Goal: Information Seeking & Learning: Understand process/instructions

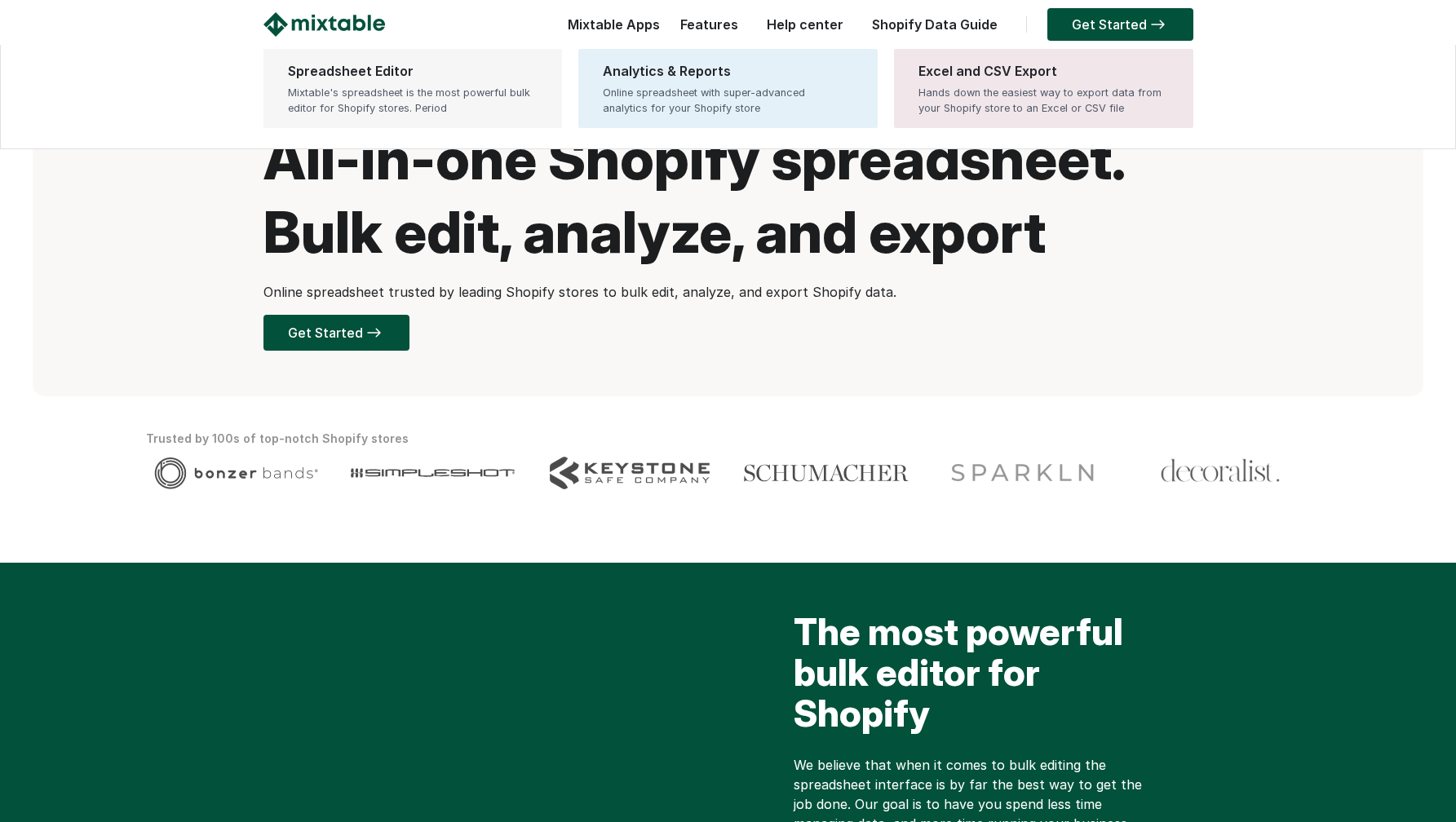
click at [383, 76] on div "Spreadsheet Editor" at bounding box center [413, 71] width 251 height 20
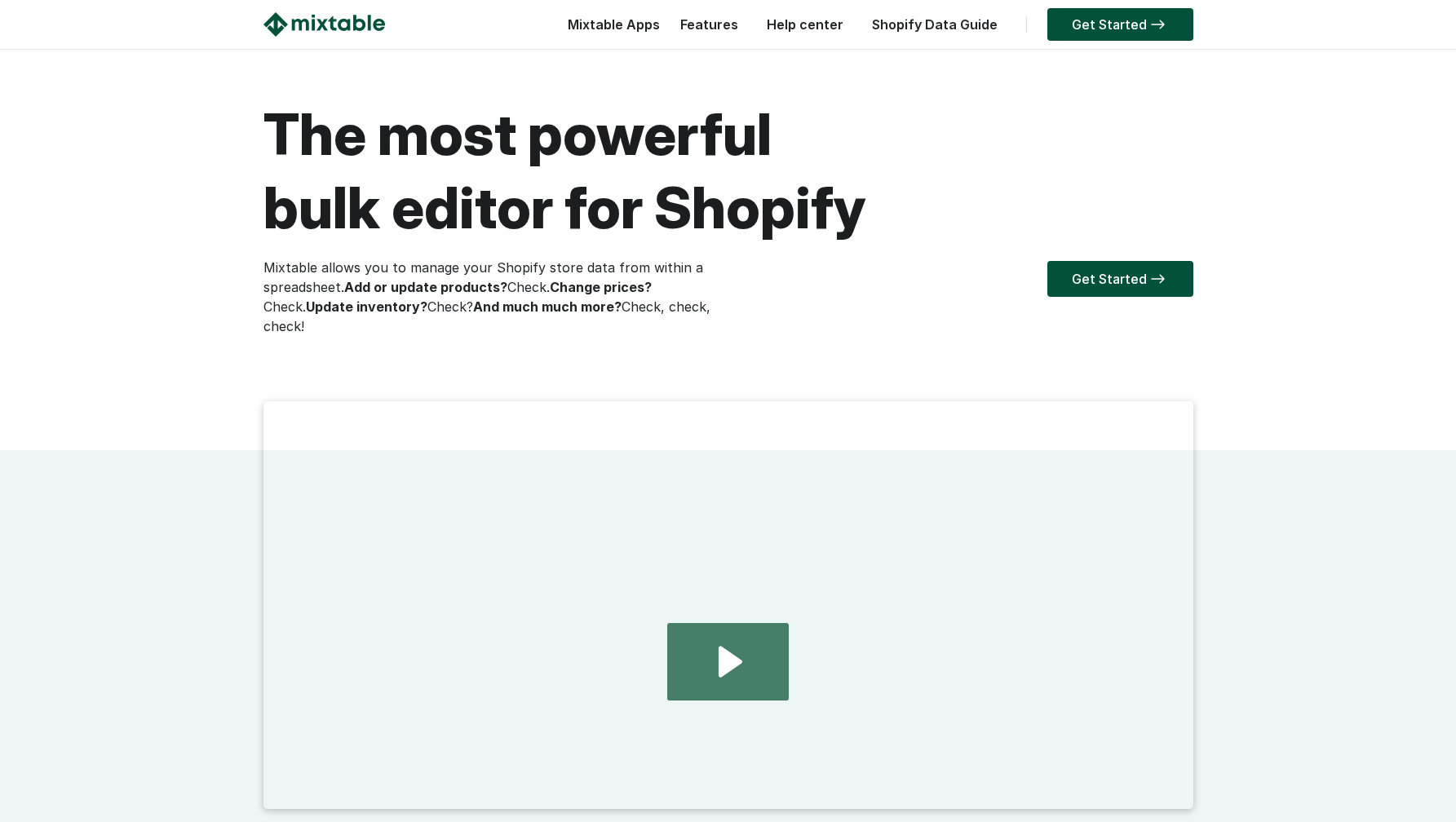
click at [746, 653] on icon "Play Video: 2024.08.01 - home page demo video" at bounding box center [727, 662] width 120 height 77
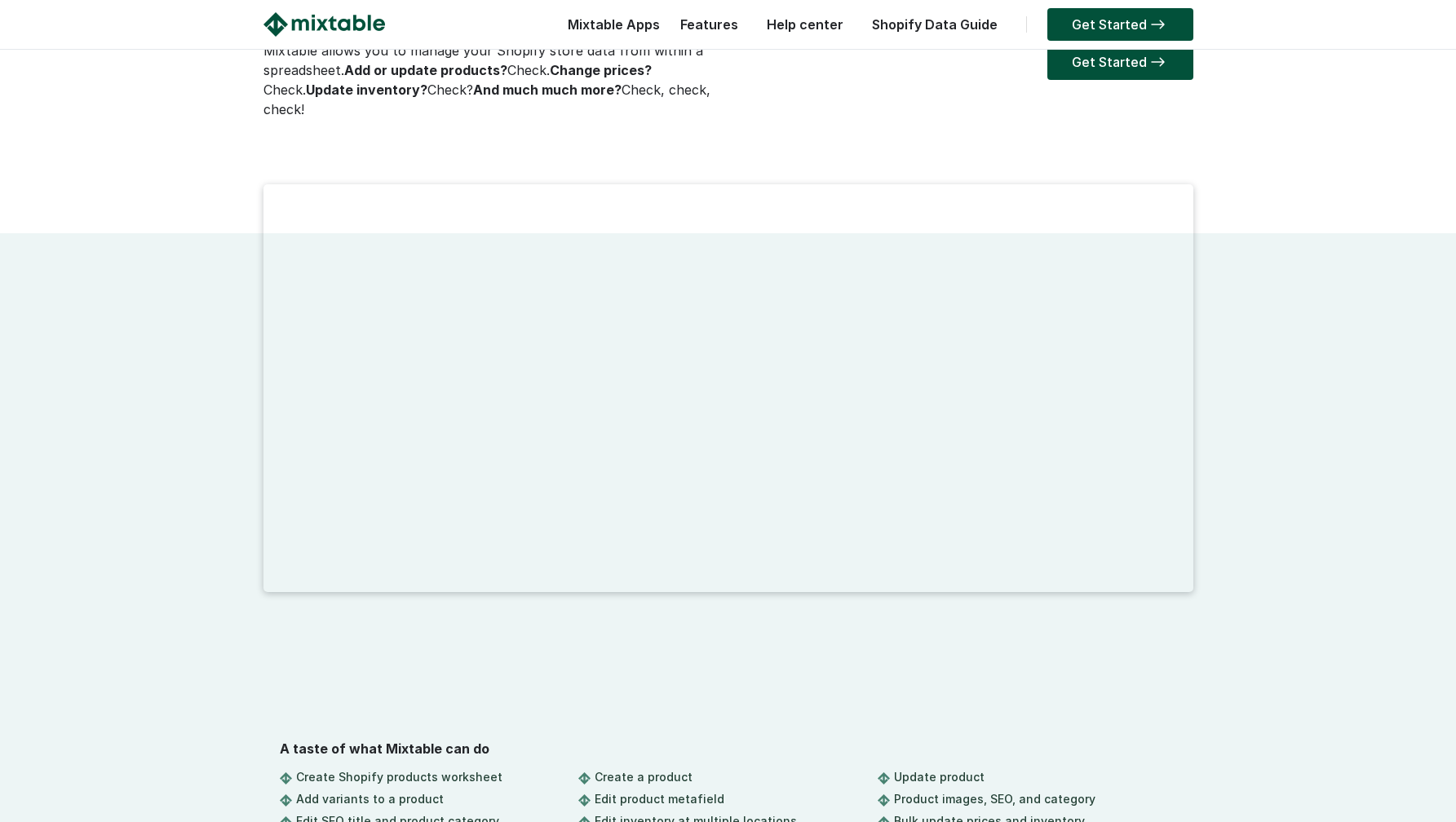
scroll to position [330, 0]
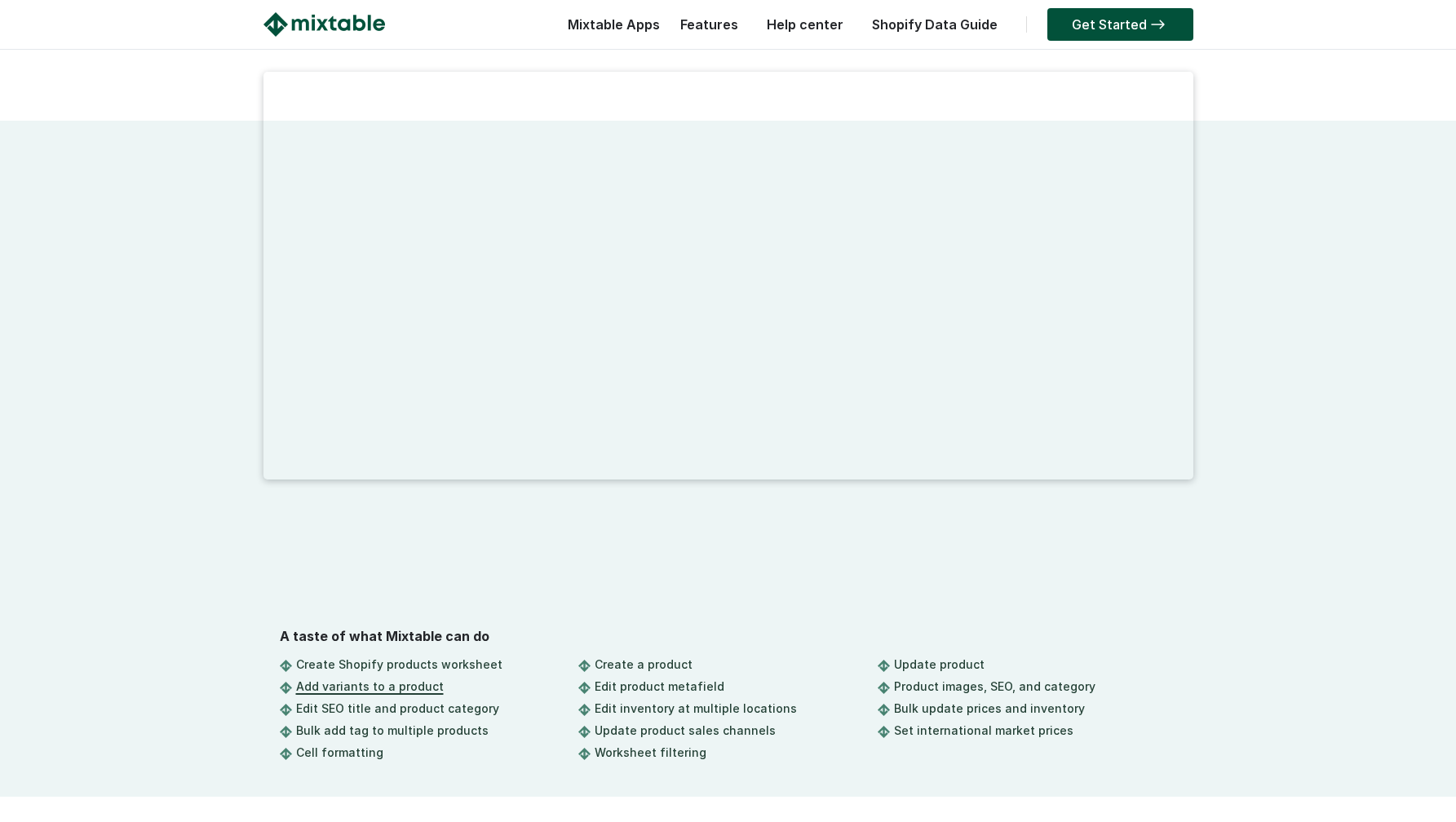
click at [396, 681] on link "Add variants to a product" at bounding box center [370, 687] width 148 height 14
click at [375, 684] on link "Add variants to a product" at bounding box center [370, 687] width 148 height 14
